Goal: Ask a question: Seek information or help from site administrators or community

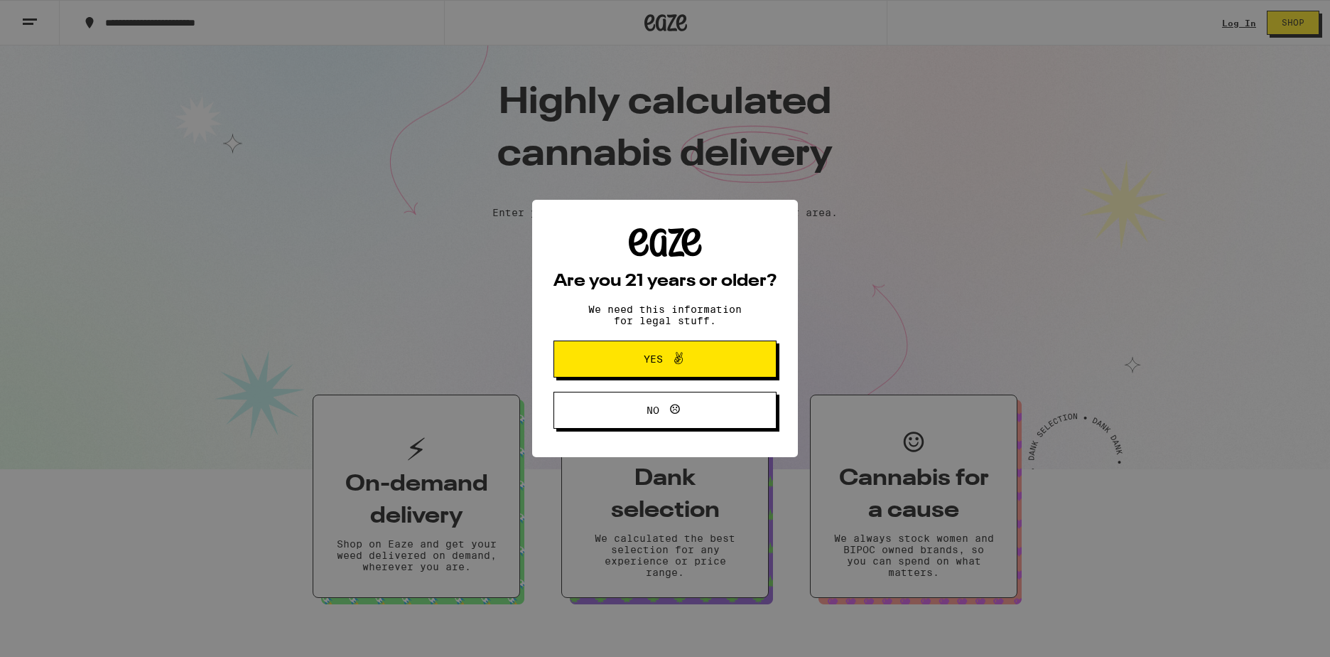
click at [46, 27] on div "Are you 21 years or older? We need this information for legal stuff. Yes No" at bounding box center [665, 328] width 1330 height 657
click at [653, 364] on span "Yes" at bounding box center [653, 359] width 19 height 10
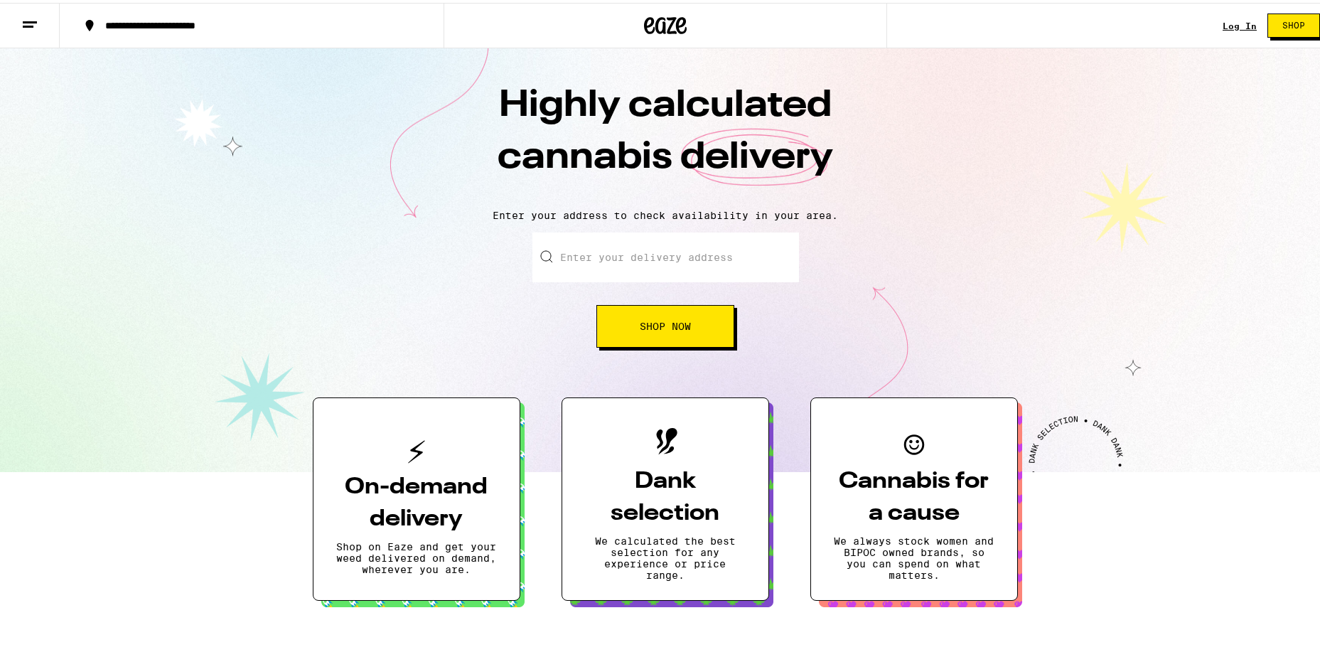
click at [29, 27] on icon at bounding box center [29, 22] width 17 height 17
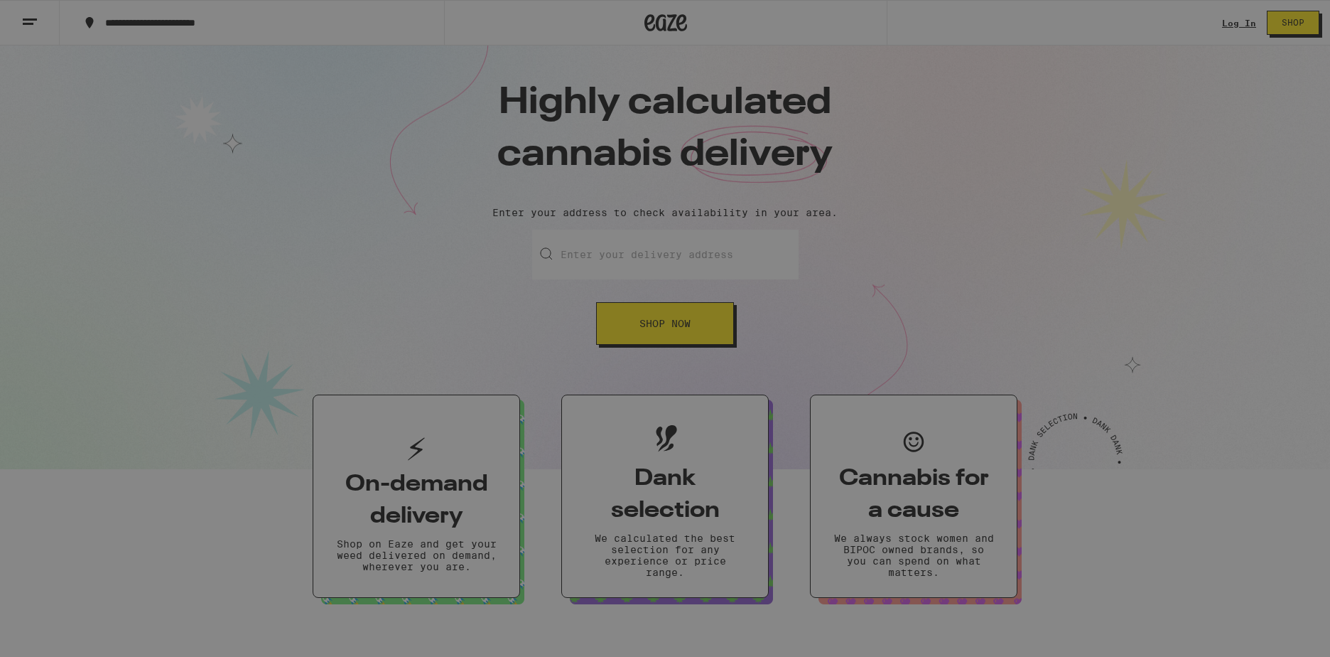
click at [101, 411] on link "Help" at bounding box center [196, 409] width 249 height 17
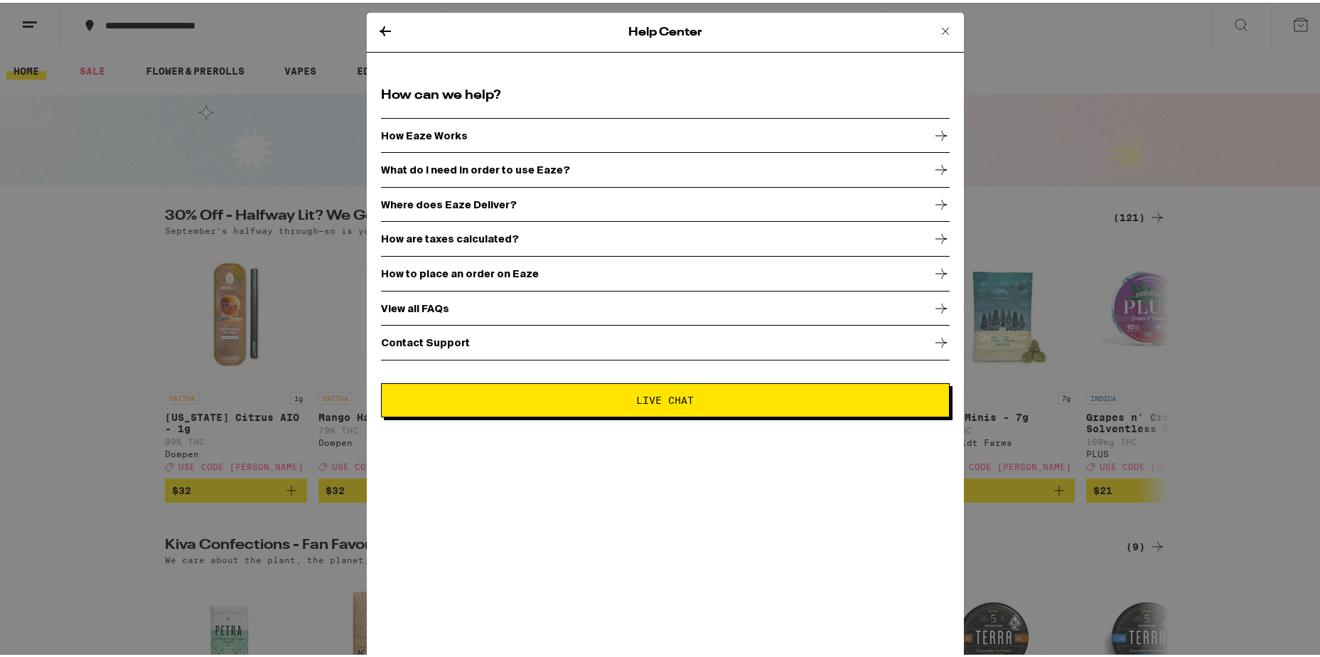
click at [453, 167] on p "What do I need in order to use Eaze?" at bounding box center [475, 166] width 189 height 11
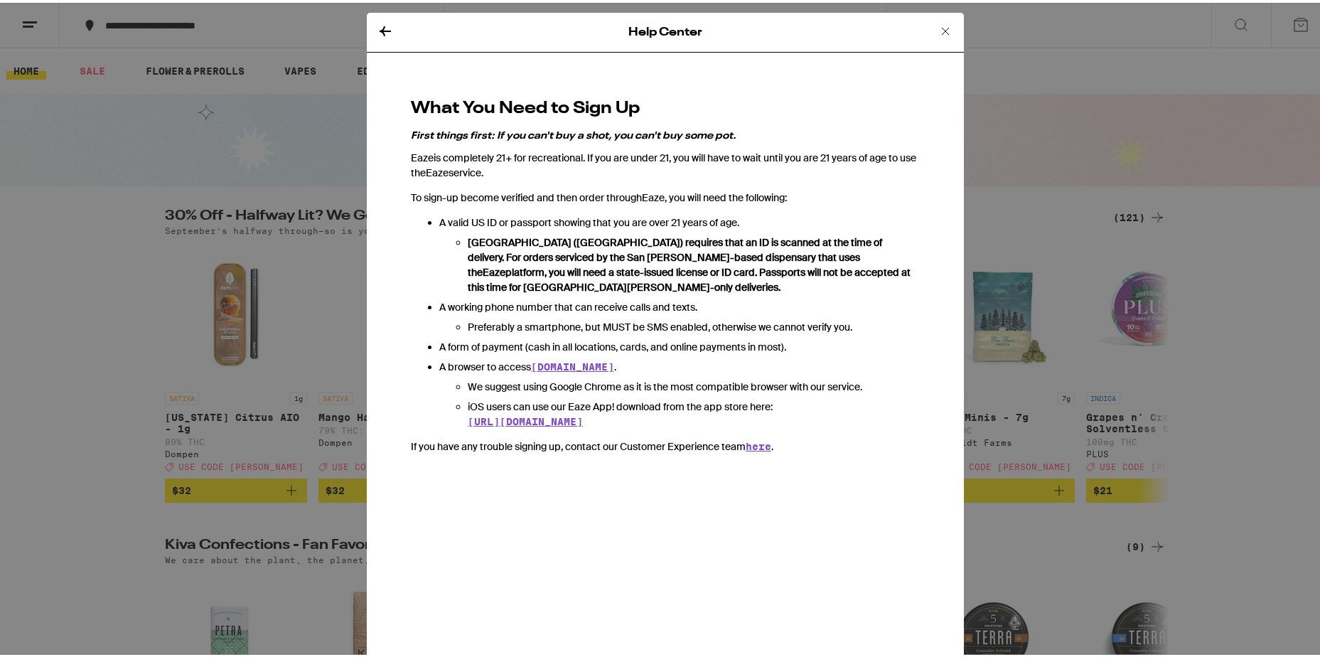
click at [377, 30] on icon at bounding box center [385, 28] width 17 height 17
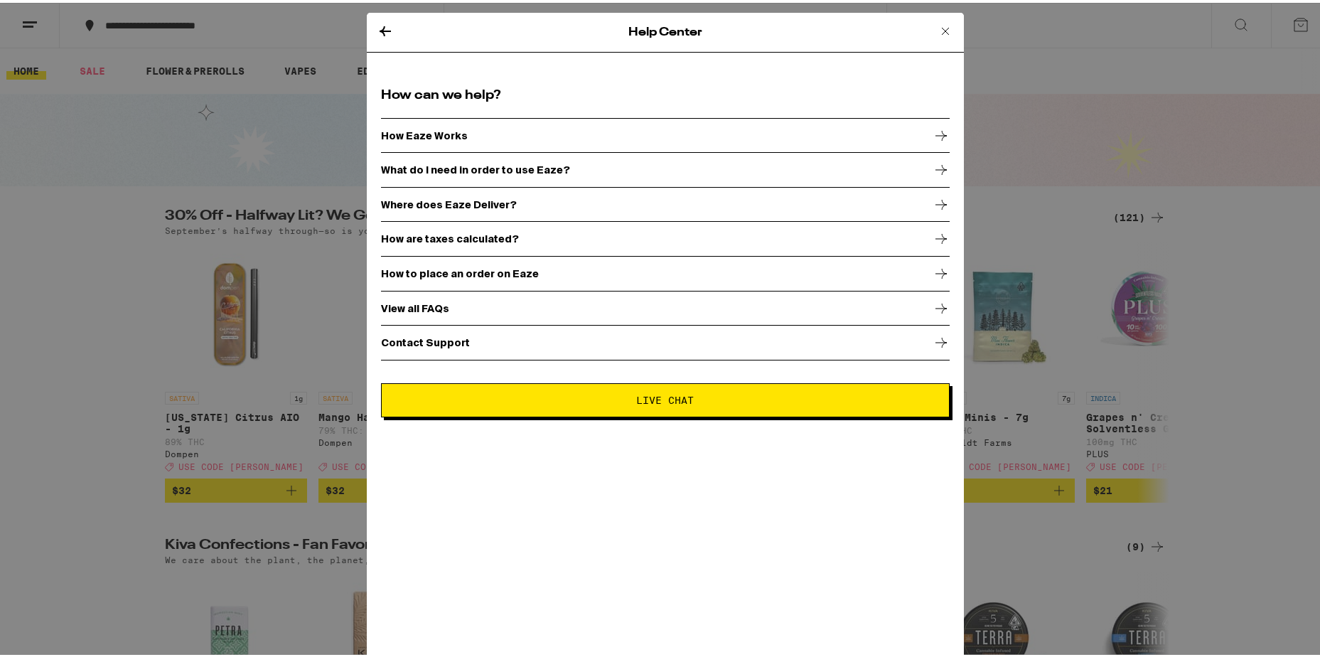
click at [403, 341] on p "Contact Support" at bounding box center [425, 339] width 89 height 11
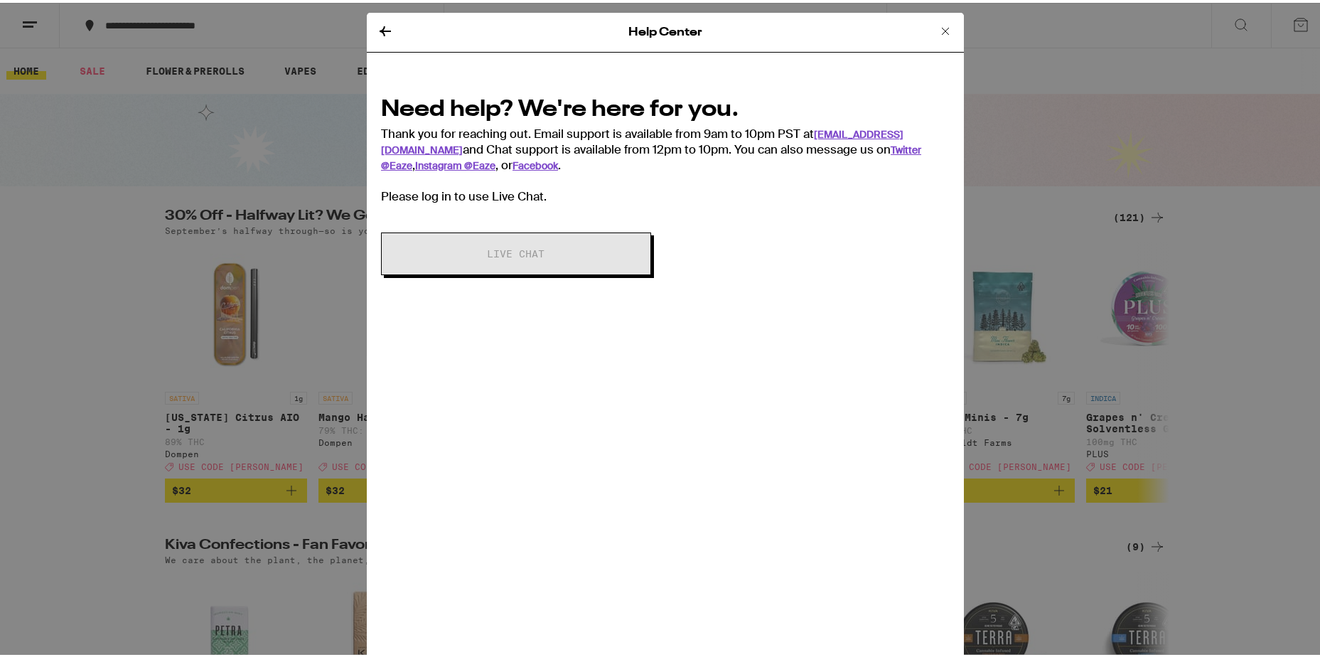
click at [379, 29] on icon at bounding box center [384, 28] width 11 height 10
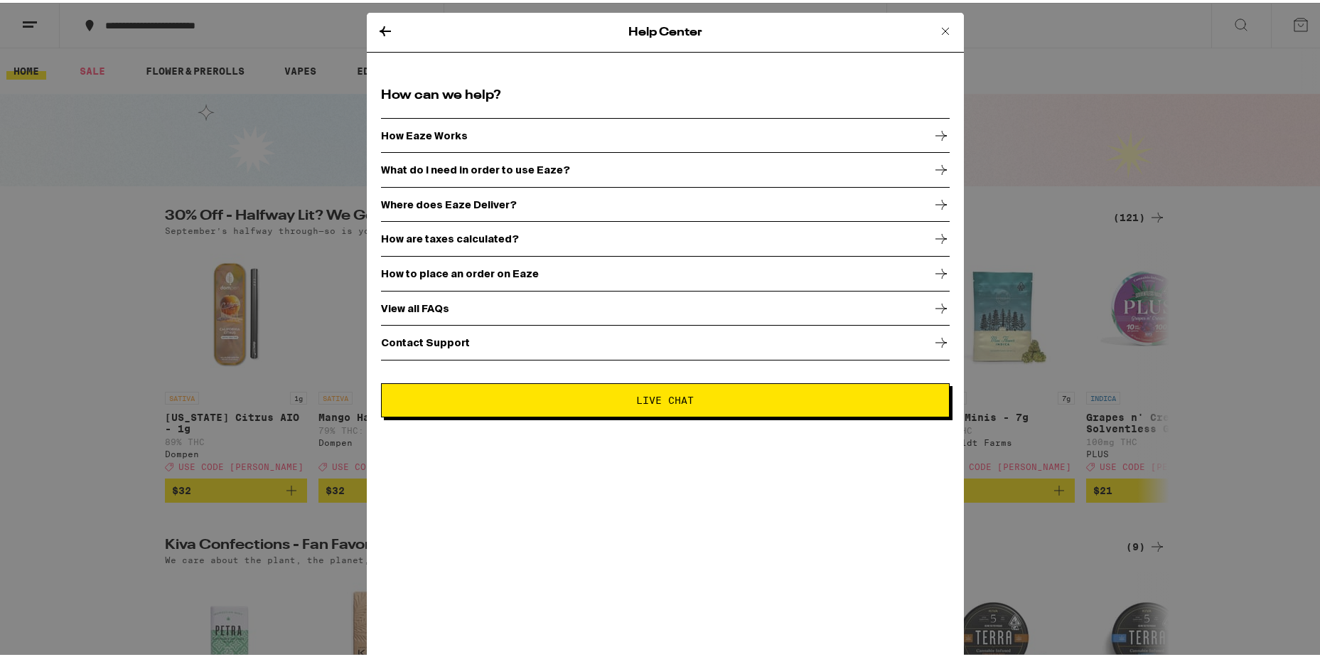
click at [937, 26] on icon at bounding box center [945, 28] width 17 height 17
